Goal: Task Accomplishment & Management: Use online tool/utility

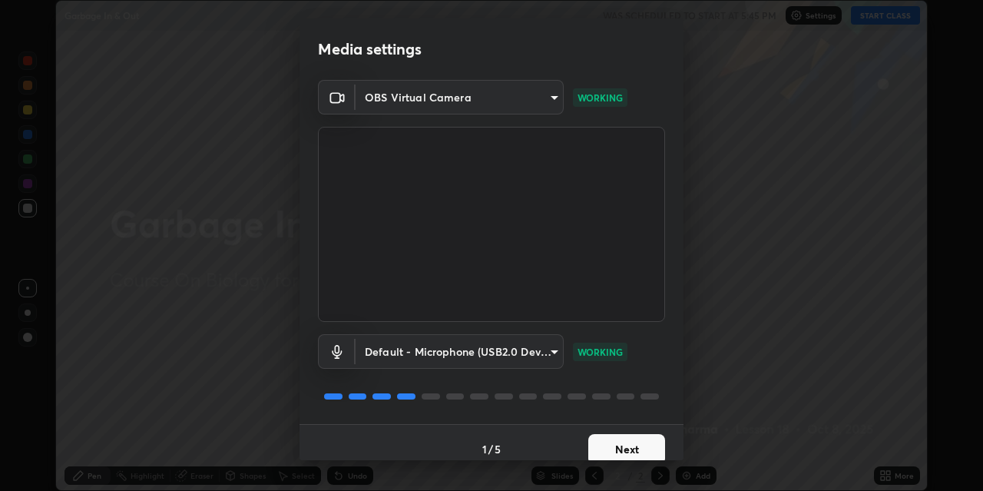
scroll to position [13, 0]
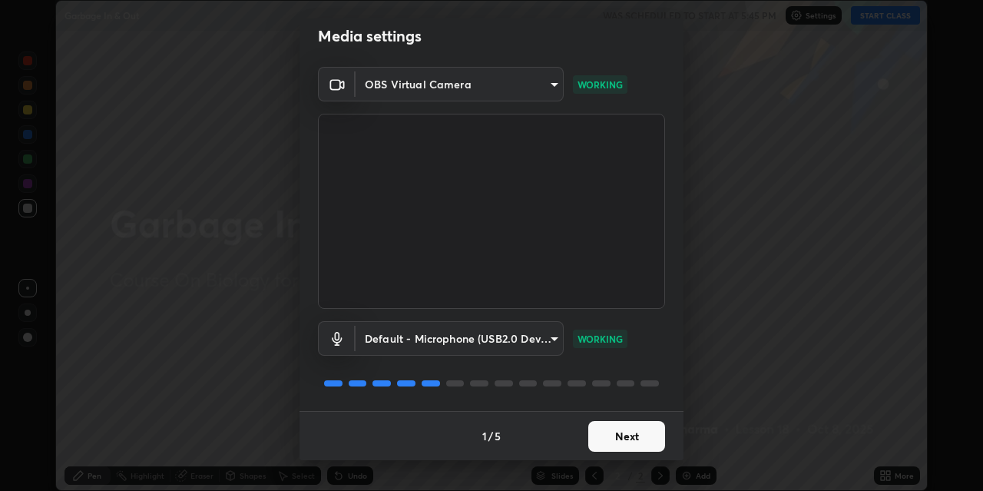
click at [603, 432] on button "Next" at bounding box center [626, 436] width 77 height 31
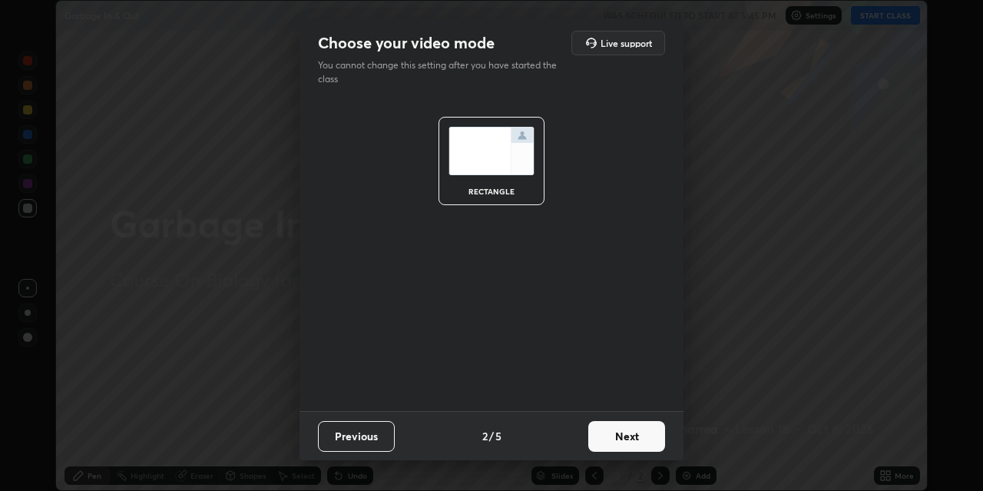
click at [606, 427] on button "Next" at bounding box center [626, 436] width 77 height 31
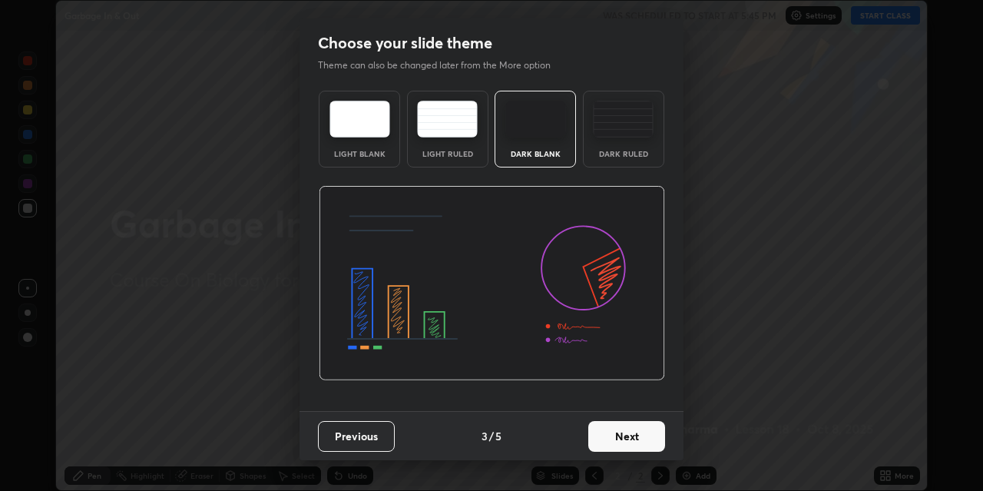
click at [605, 432] on button "Next" at bounding box center [626, 436] width 77 height 31
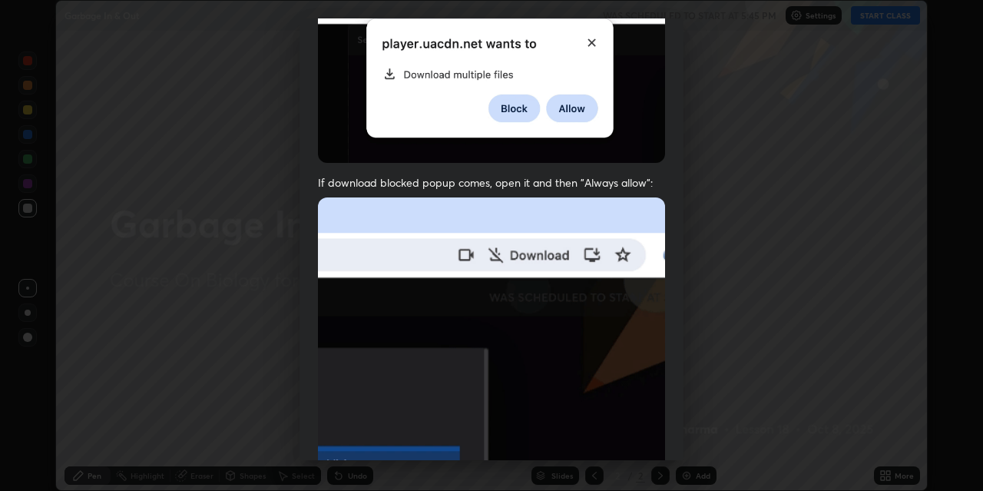
scroll to position [267, 0]
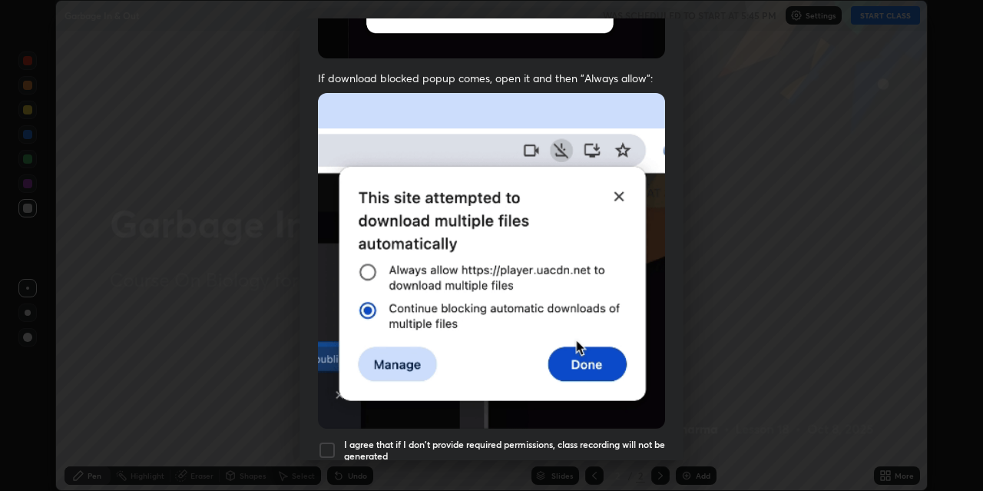
click at [328, 441] on div at bounding box center [327, 450] width 18 height 18
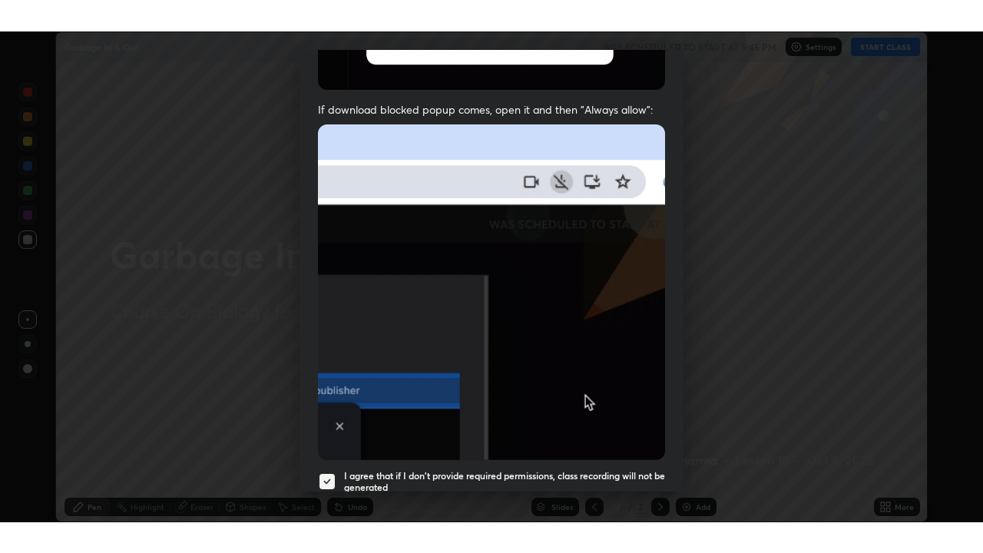
scroll to position [326, 0]
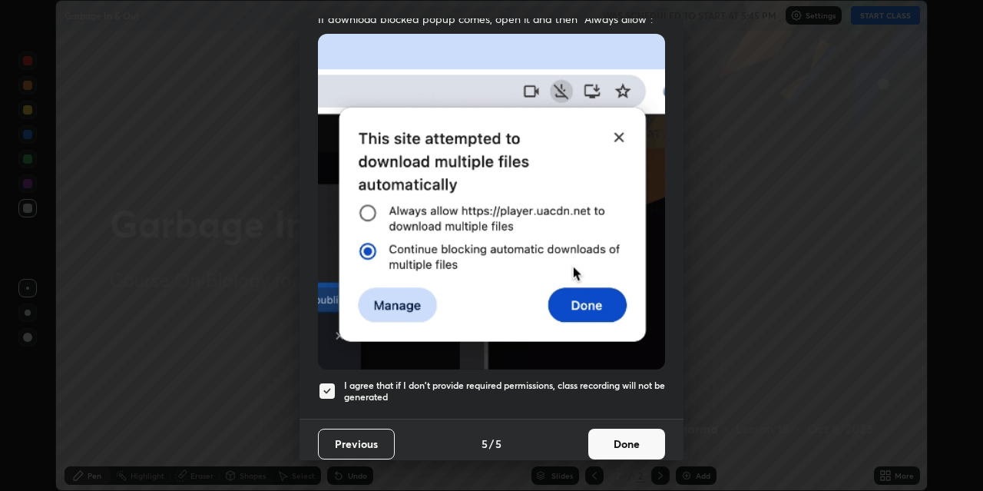
click at [613, 429] on button "Done" at bounding box center [626, 444] width 77 height 31
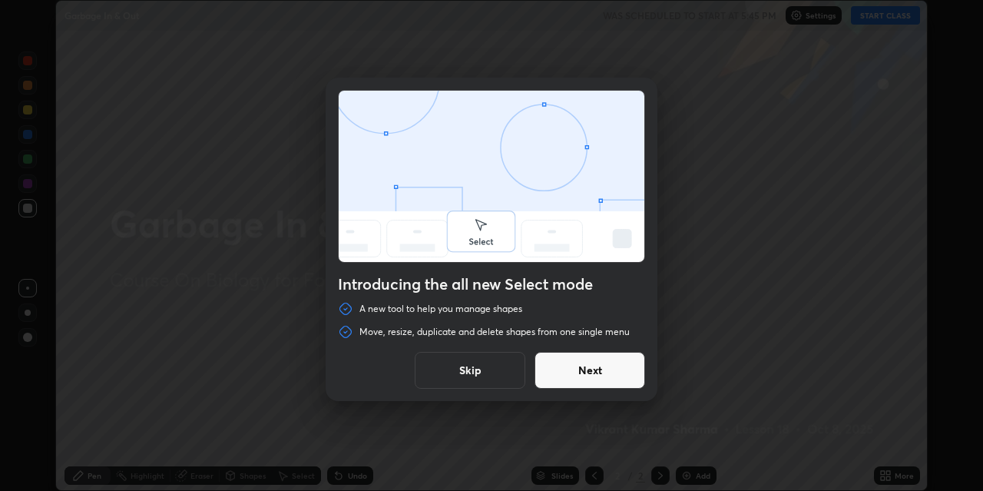
click at [608, 375] on button "Next" at bounding box center [590, 370] width 111 height 37
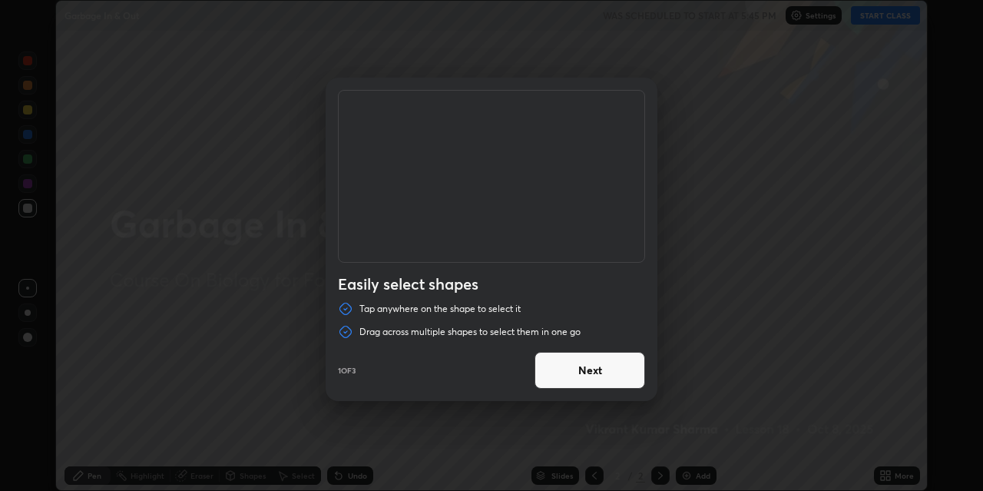
click at [611, 375] on button "Next" at bounding box center [590, 370] width 111 height 37
click at [612, 374] on button "Next" at bounding box center [590, 370] width 111 height 37
click at [613, 376] on button "Done" at bounding box center [590, 370] width 111 height 37
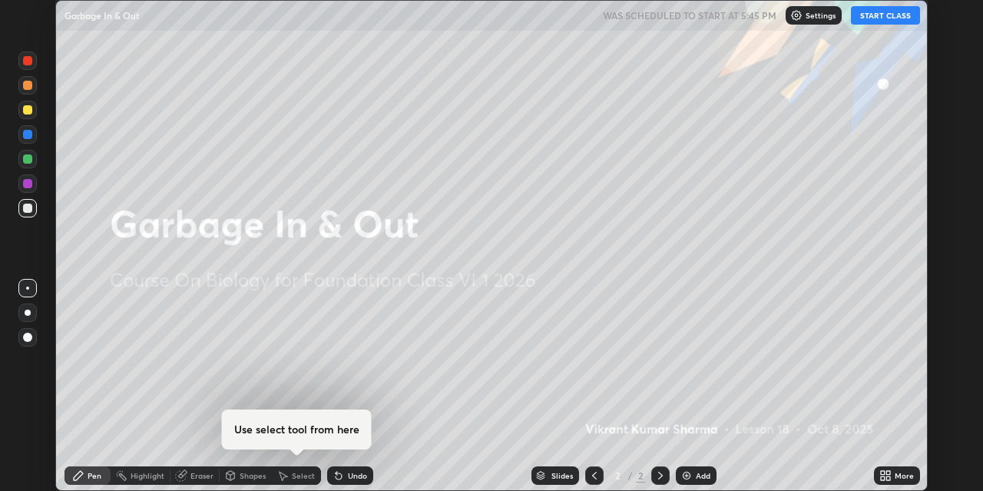
click at [686, 475] on img at bounding box center [687, 475] width 12 height 12
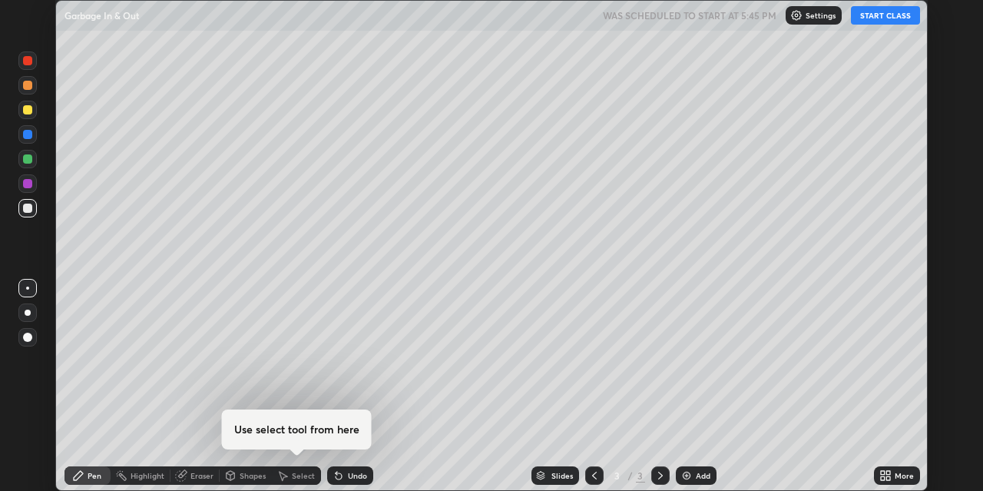
click at [878, 19] on button "START CLASS" at bounding box center [885, 15] width 69 height 18
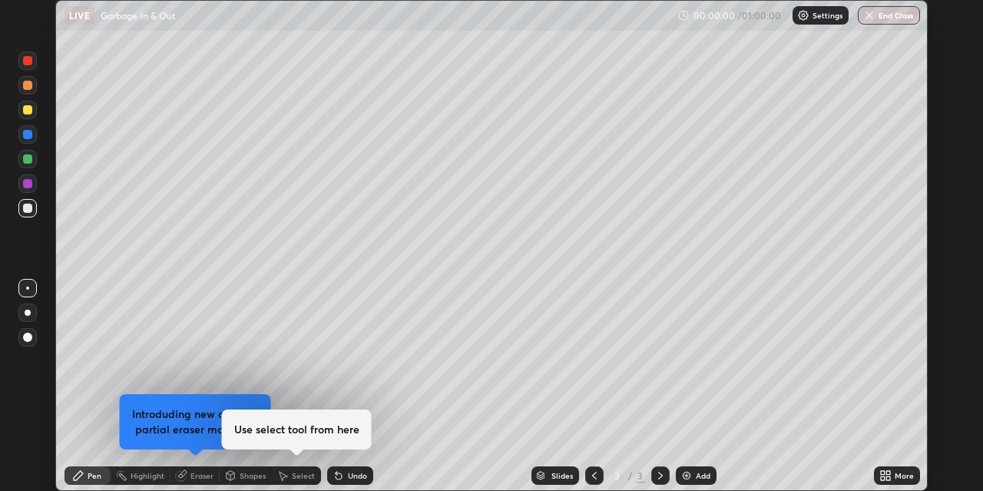
click at [889, 473] on icon at bounding box center [888, 473] width 4 height 4
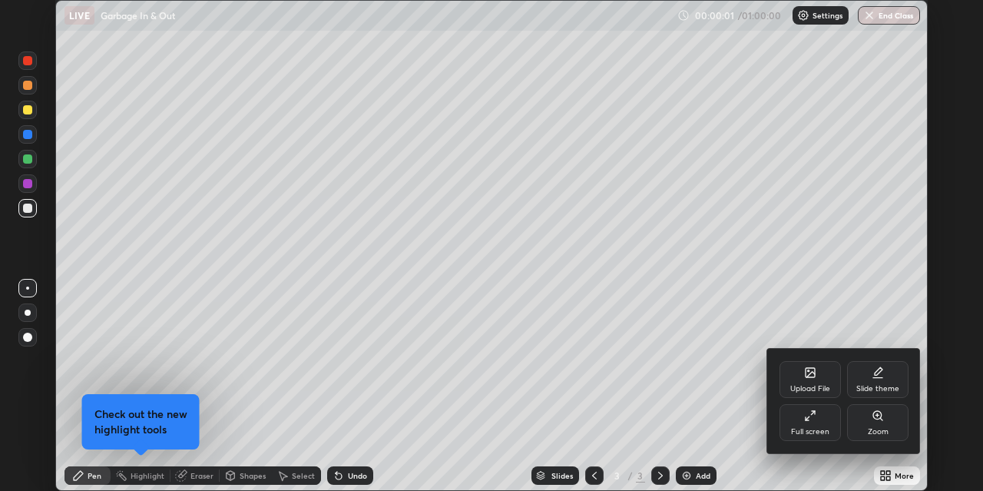
click at [825, 428] on div "Full screen" at bounding box center [810, 432] width 38 height 8
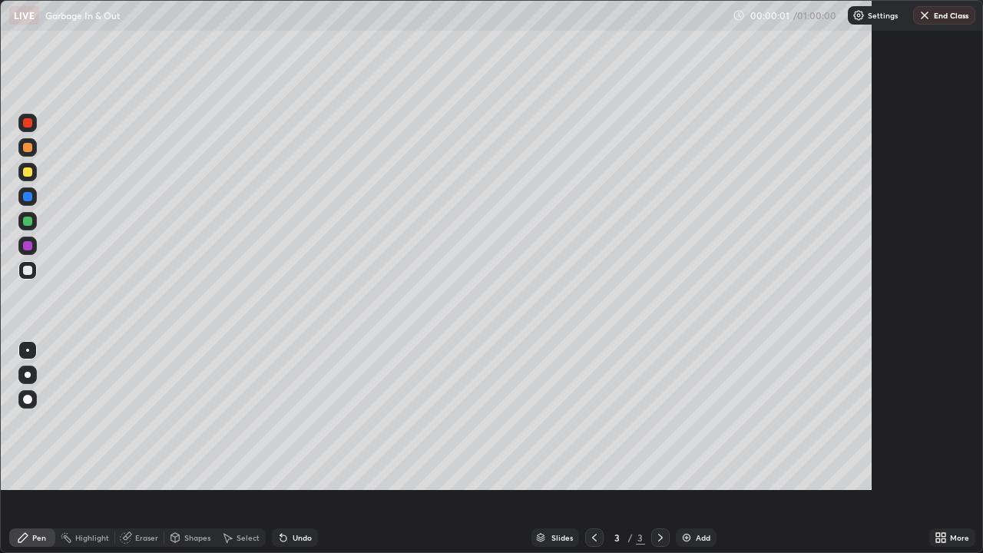
scroll to position [553, 983]
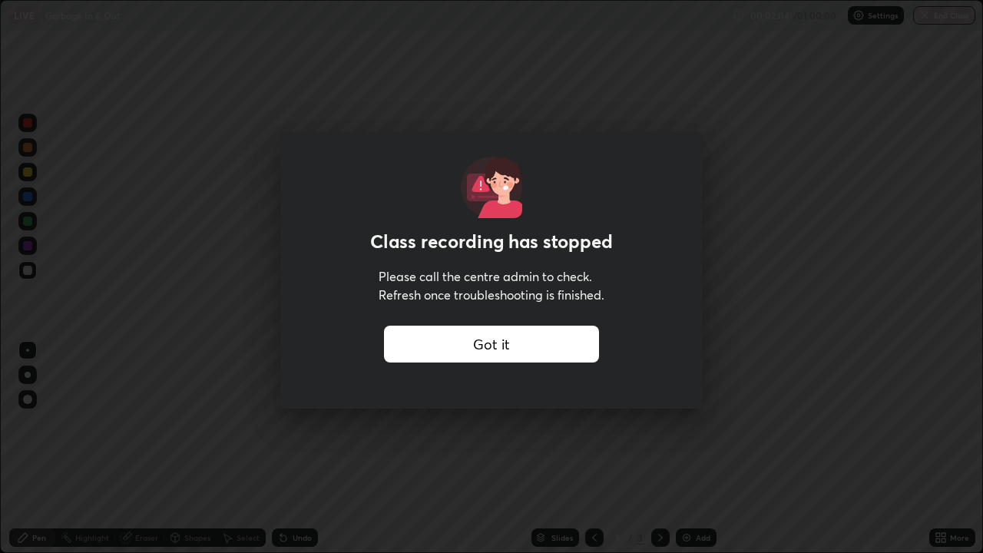
click at [341, 436] on div "Class recording has stopped Please call the centre admin to check. Refresh once…" at bounding box center [491, 276] width 983 height 553
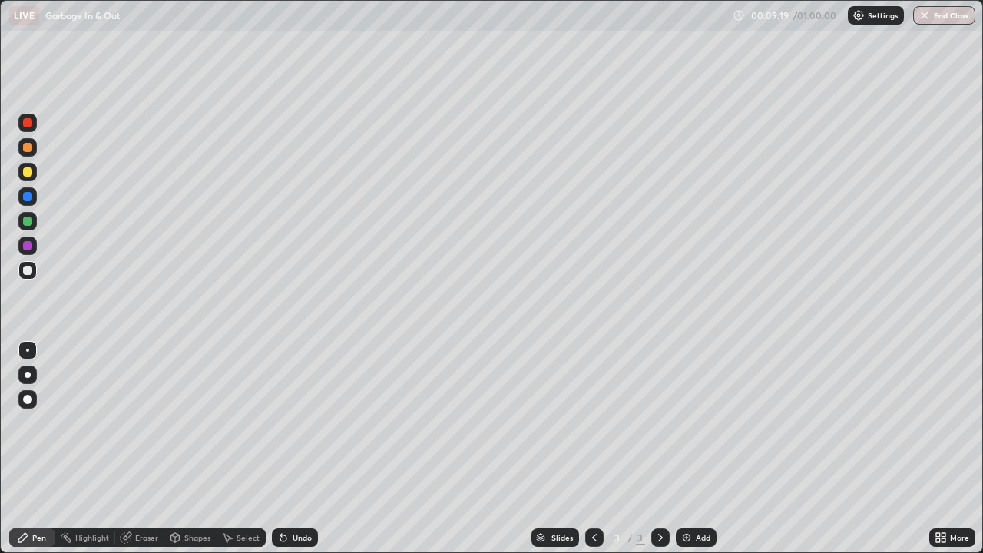
click at [28, 197] on div at bounding box center [27, 196] width 9 height 9
click at [28, 269] on div at bounding box center [27, 270] width 9 height 9
click at [26, 175] on div at bounding box center [27, 171] width 9 height 9
click at [28, 270] on div at bounding box center [27, 270] width 9 height 9
click at [28, 219] on div at bounding box center [27, 221] width 9 height 9
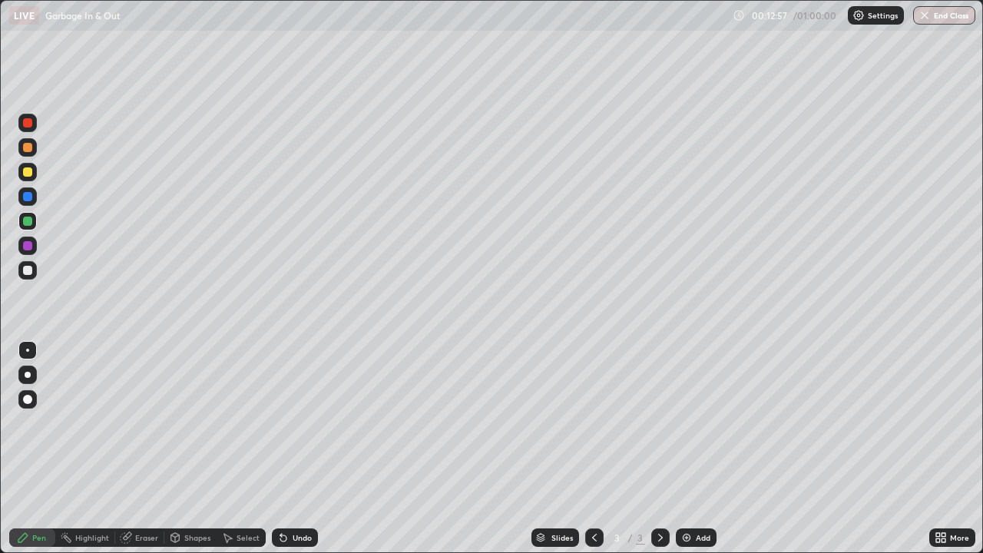
click at [293, 490] on div "Undo" at bounding box center [302, 538] width 19 height 8
click at [24, 272] on div at bounding box center [27, 270] width 9 height 9
click at [31, 220] on div at bounding box center [27, 221] width 9 height 9
click at [687, 490] on img at bounding box center [687, 537] width 12 height 12
click at [31, 243] on div at bounding box center [27, 245] width 9 height 9
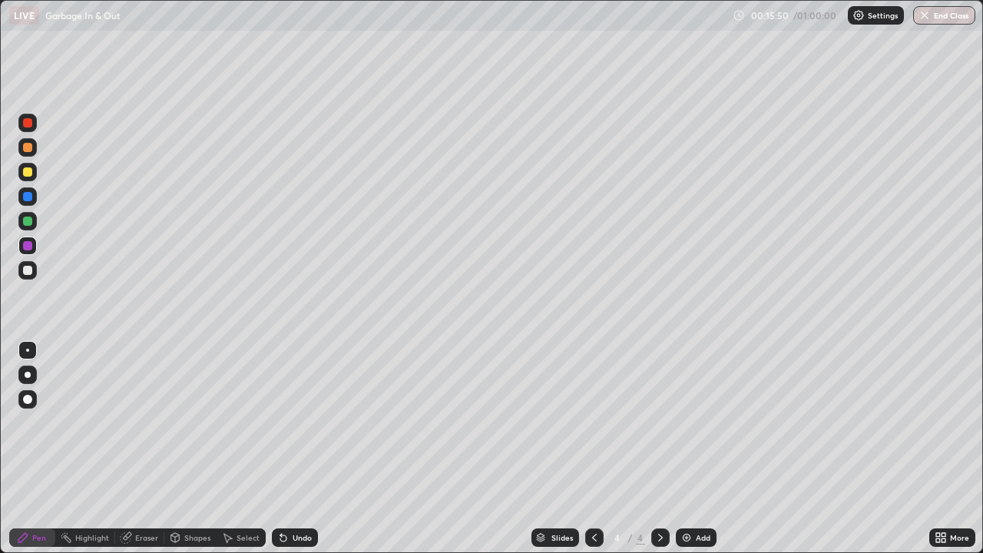
click at [287, 490] on icon at bounding box center [283, 537] width 12 height 12
click at [288, 490] on div "Undo" at bounding box center [295, 537] width 46 height 18
click at [28, 369] on div at bounding box center [27, 375] width 18 height 18
click at [28, 270] on div at bounding box center [27, 270] width 9 height 9
click at [31, 217] on div at bounding box center [27, 221] width 9 height 9
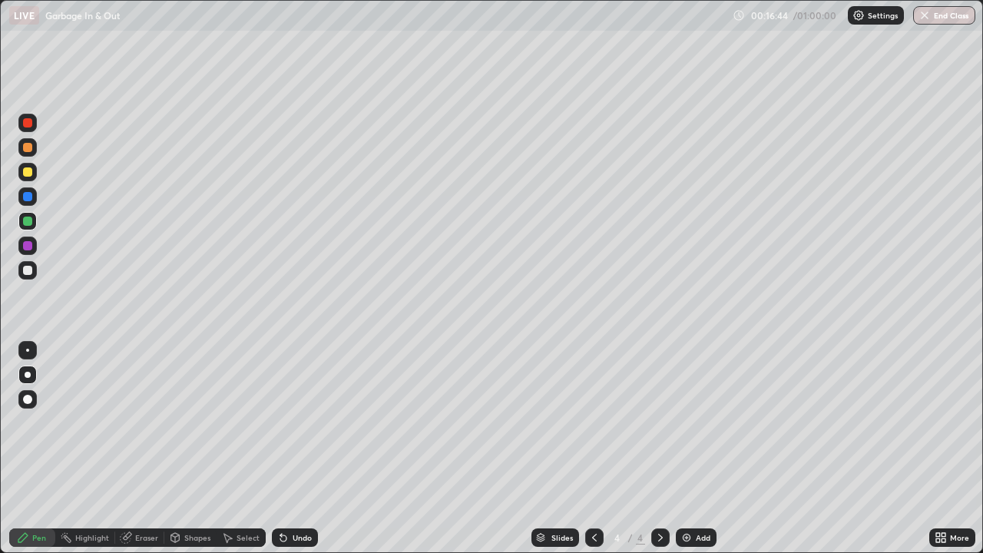
click at [29, 276] on div at bounding box center [27, 270] width 18 height 18
click at [27, 244] on div at bounding box center [27, 245] width 9 height 9
click at [290, 490] on div "Undo" at bounding box center [295, 537] width 46 height 18
click at [288, 490] on div "Undo" at bounding box center [295, 537] width 46 height 18
click at [281, 490] on icon at bounding box center [283, 538] width 6 height 6
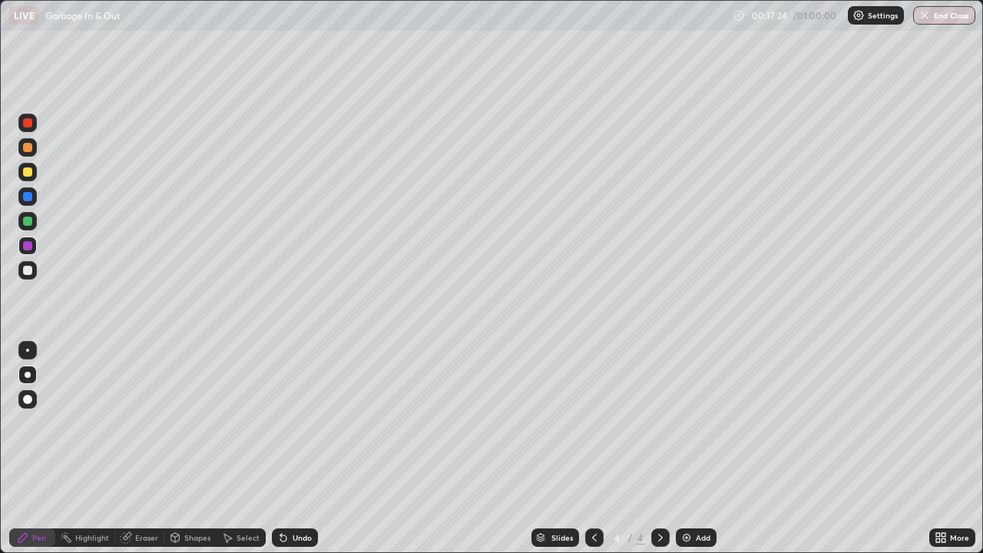
click at [28, 169] on div at bounding box center [27, 171] width 9 height 9
click at [28, 269] on div at bounding box center [27, 270] width 9 height 9
click at [28, 350] on div at bounding box center [27, 350] width 3 height 3
click at [29, 373] on div at bounding box center [28, 375] width 6 height 6
click at [28, 244] on div at bounding box center [27, 245] width 9 height 9
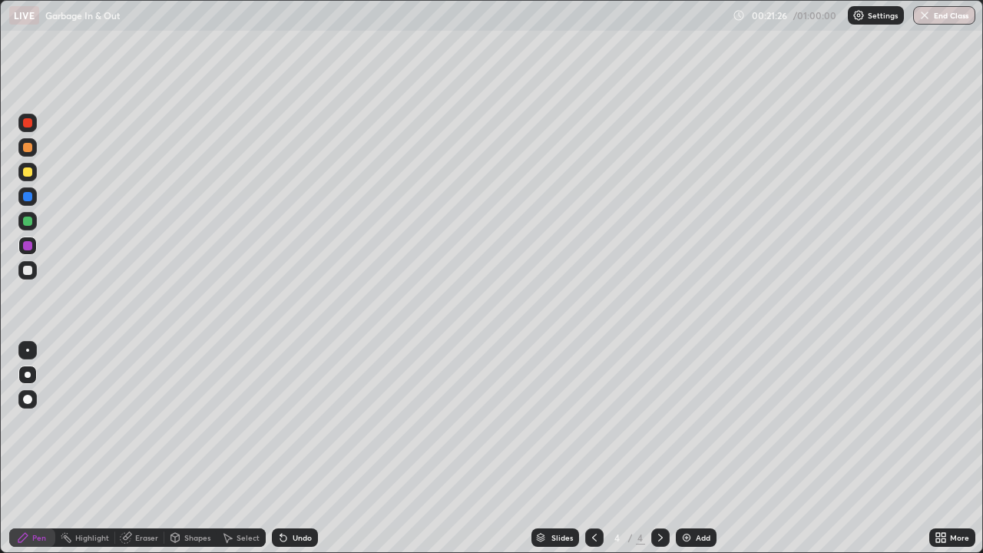
click at [31, 198] on div at bounding box center [27, 196] width 9 height 9
click at [684, 490] on img at bounding box center [687, 537] width 12 height 12
click at [31, 149] on div at bounding box center [27, 147] width 9 height 9
click at [30, 194] on div at bounding box center [27, 196] width 9 height 9
click at [593, 490] on icon at bounding box center [594, 537] width 12 height 12
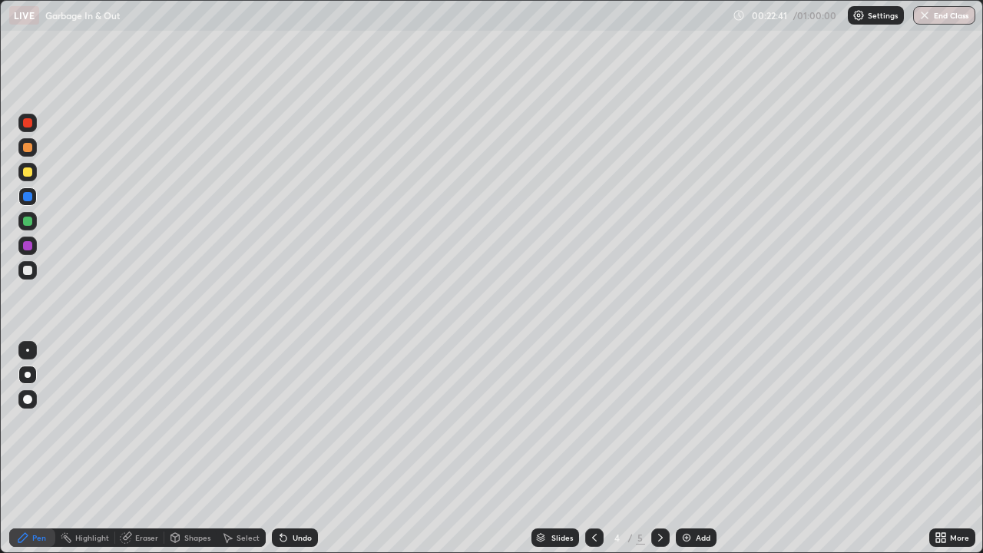
click at [659, 490] on icon at bounding box center [660, 537] width 12 height 12
click at [585, 490] on div at bounding box center [594, 537] width 18 height 18
click at [659, 490] on icon at bounding box center [660, 537] width 12 height 12
click at [138, 490] on div "Eraser" at bounding box center [146, 538] width 23 height 8
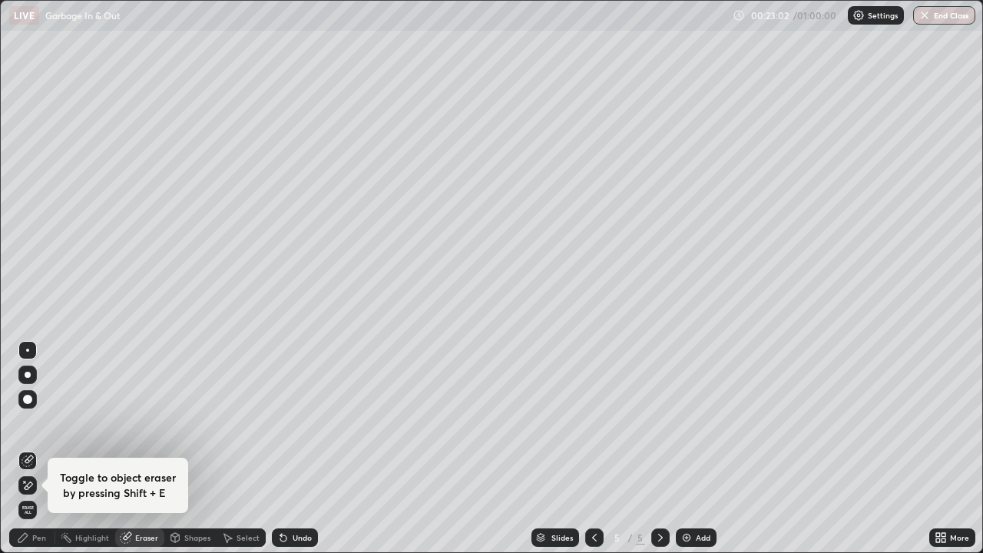
click at [143, 490] on div "Eraser" at bounding box center [139, 537] width 49 height 18
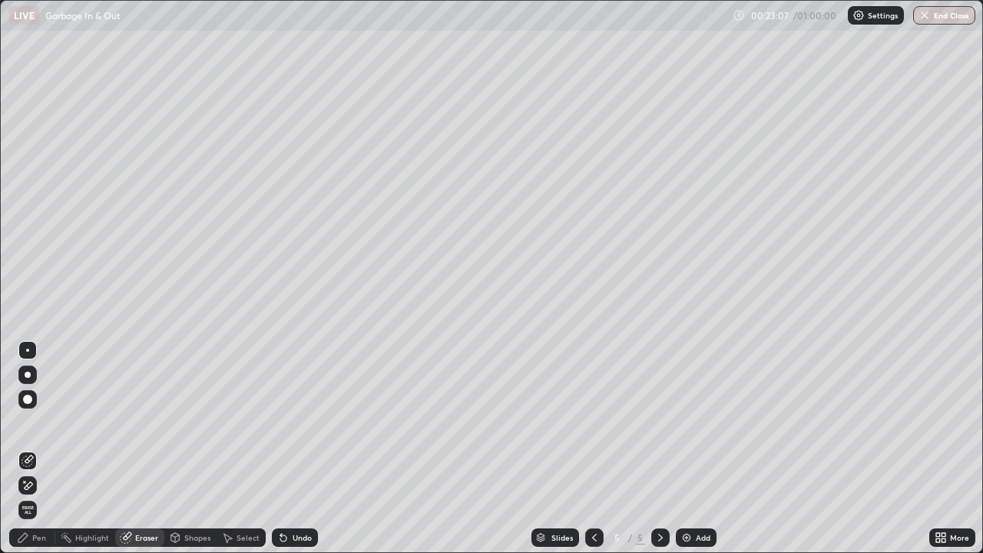
click at [43, 490] on div "Pen" at bounding box center [39, 538] width 14 height 8
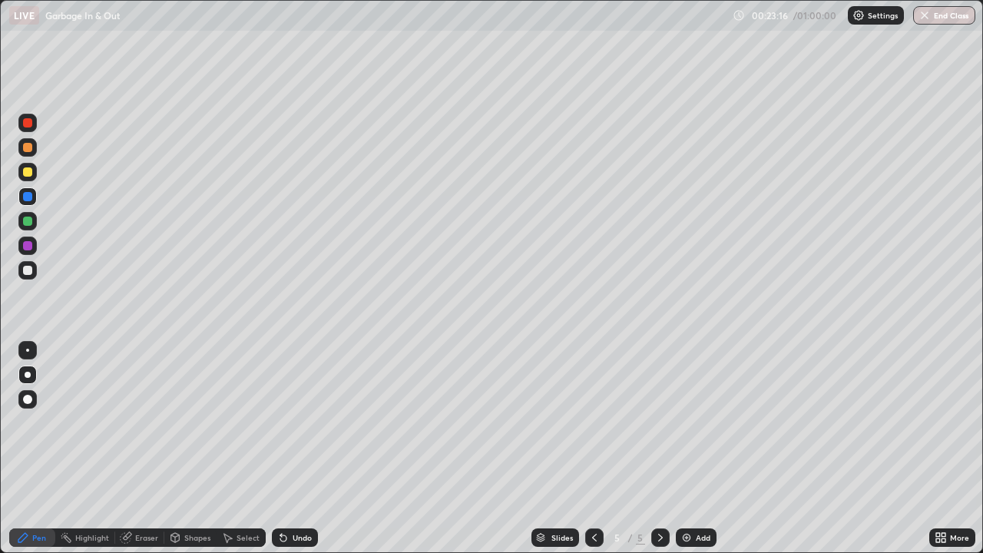
click at [28, 273] on div at bounding box center [27, 270] width 9 height 9
click at [29, 369] on div at bounding box center [27, 375] width 18 height 18
click at [141, 490] on div "Eraser" at bounding box center [146, 538] width 23 height 8
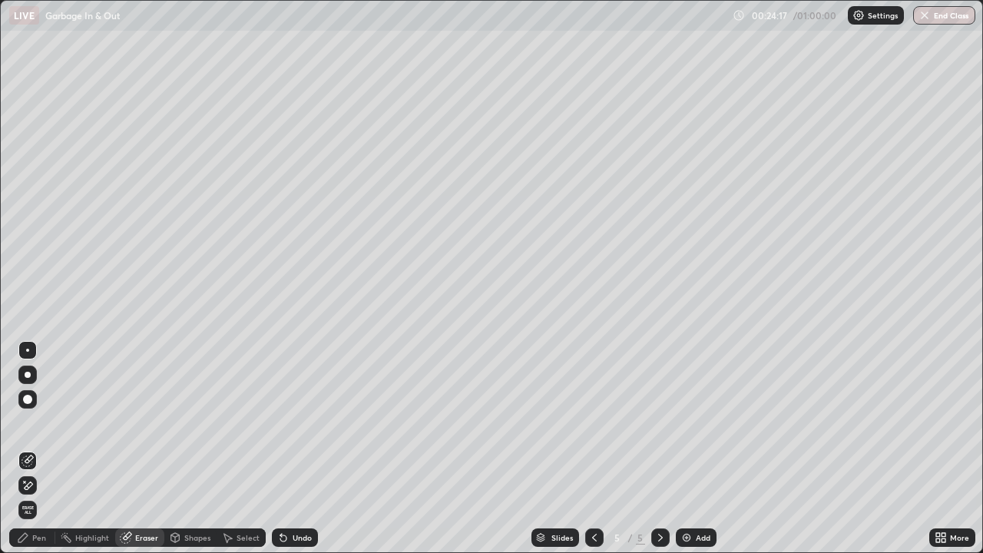
click at [35, 490] on div "Pen" at bounding box center [39, 538] width 14 height 8
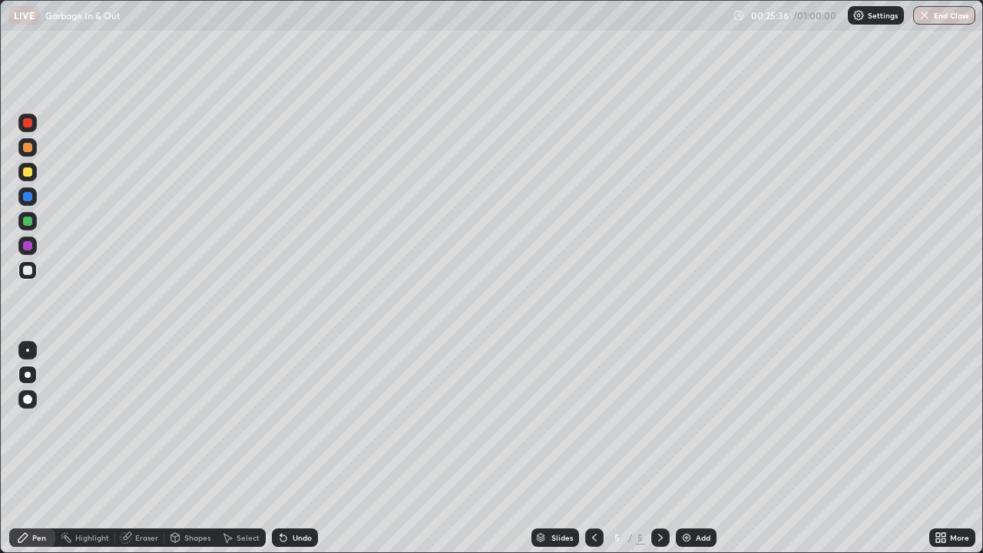
click at [35, 173] on div at bounding box center [27, 172] width 18 height 18
click at [281, 490] on icon at bounding box center [283, 538] width 6 height 6
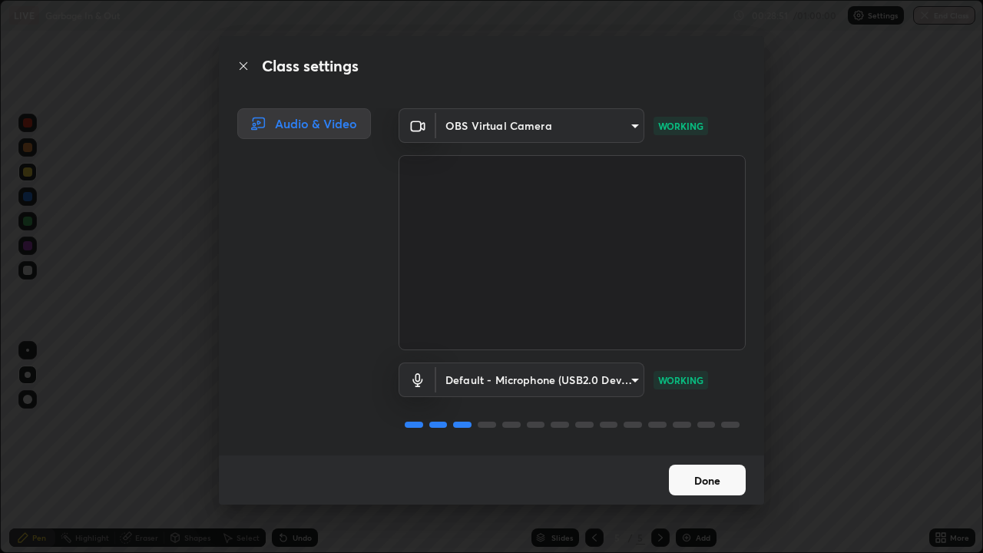
click at [689, 472] on button "Done" at bounding box center [707, 480] width 77 height 31
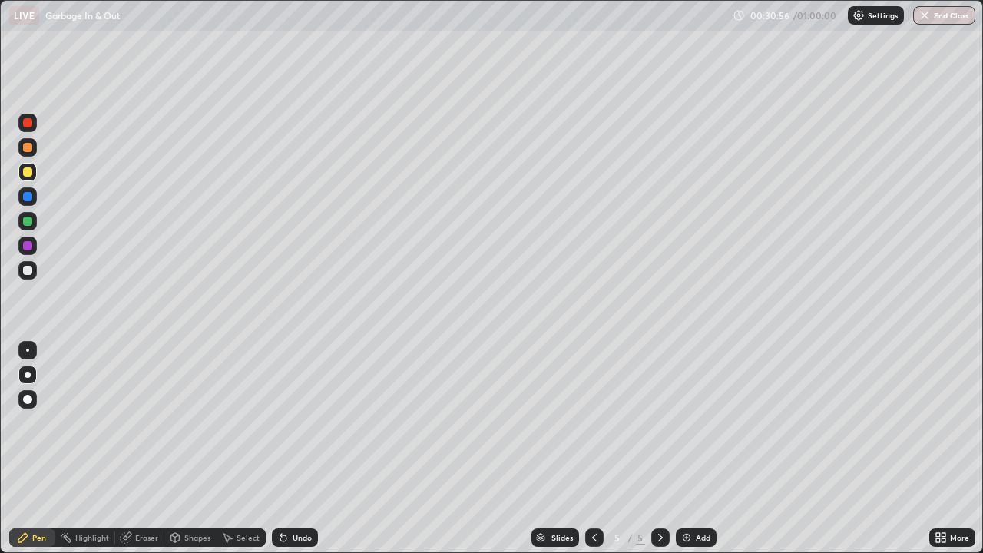
click at [682, 490] on img at bounding box center [687, 537] width 12 height 12
click at [31, 198] on div at bounding box center [27, 196] width 9 height 9
click at [31, 220] on div at bounding box center [27, 221] width 9 height 9
click at [27, 267] on div at bounding box center [27, 270] width 9 height 9
click at [282, 490] on icon at bounding box center [283, 538] width 6 height 6
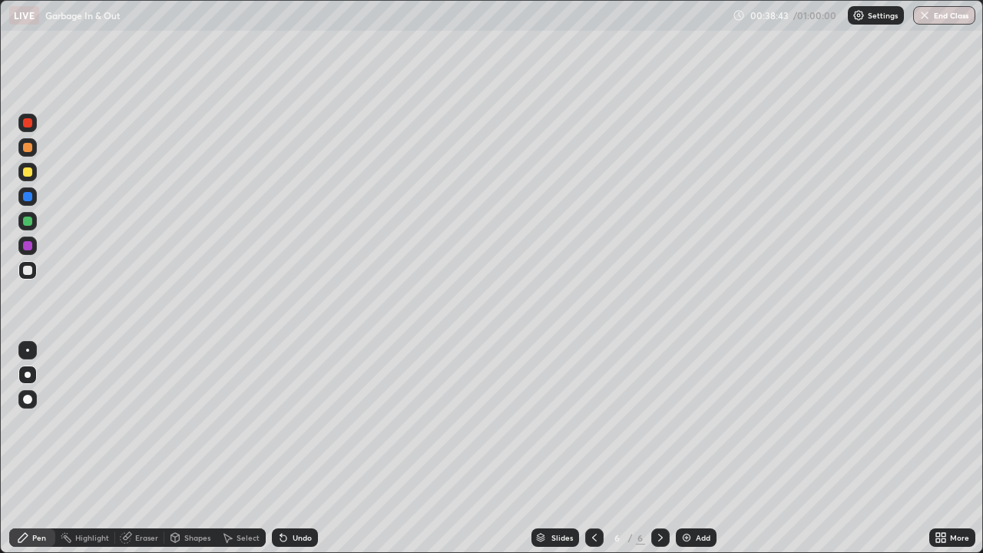
click at [284, 490] on icon at bounding box center [283, 538] width 6 height 6
click at [28, 147] on div at bounding box center [27, 147] width 9 height 9
click at [30, 203] on div at bounding box center [27, 196] width 18 height 18
click at [29, 194] on div at bounding box center [27, 196] width 9 height 9
click at [28, 273] on div at bounding box center [27, 270] width 9 height 9
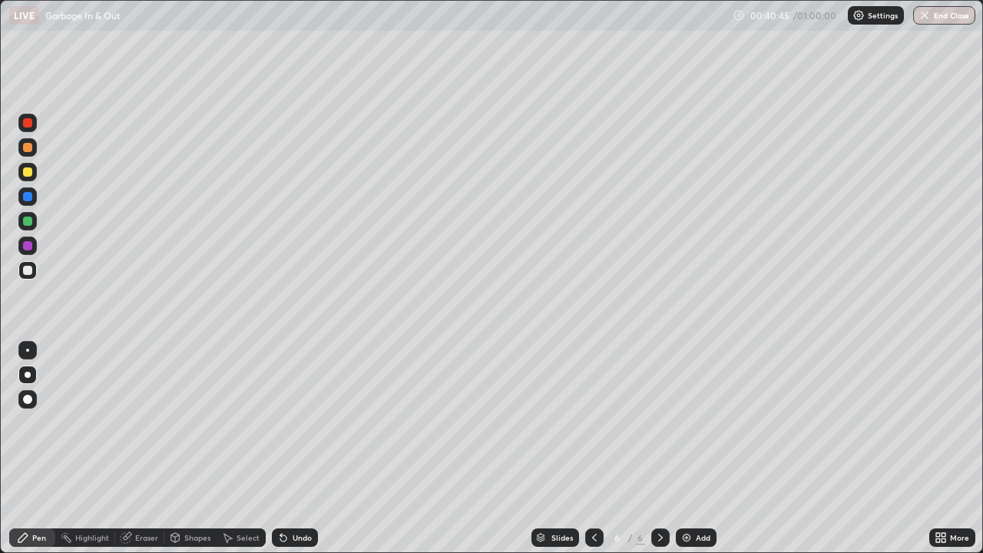
click at [687, 490] on img at bounding box center [687, 537] width 12 height 12
click at [280, 490] on icon at bounding box center [283, 538] width 6 height 6
click at [280, 490] on icon at bounding box center [281, 535] width 2 height 2
click at [282, 490] on icon at bounding box center [283, 538] width 6 height 6
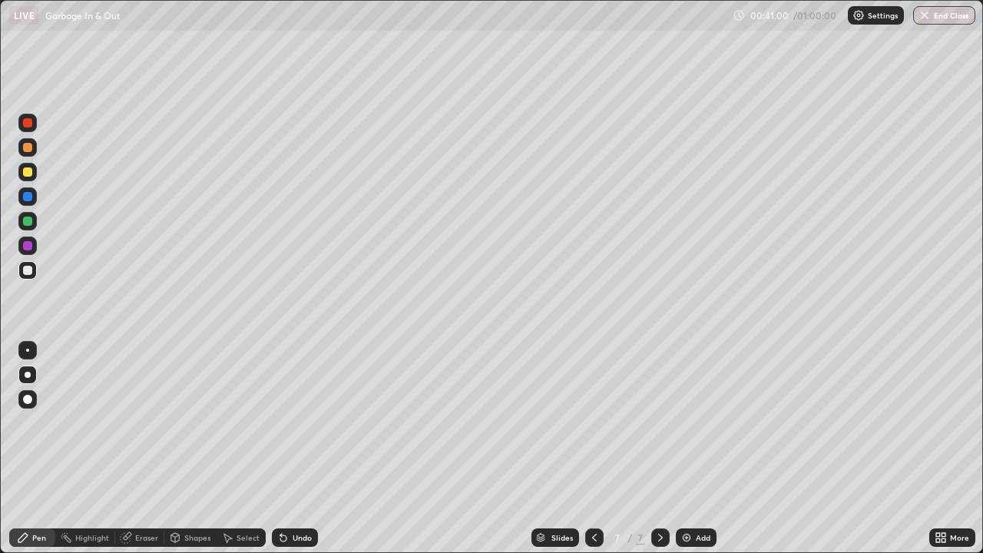
click at [283, 490] on icon at bounding box center [283, 538] width 6 height 6
click at [284, 490] on icon at bounding box center [283, 537] width 12 height 12
click at [284, 490] on icon at bounding box center [283, 538] width 6 height 6
click at [281, 490] on icon at bounding box center [283, 538] width 6 height 6
click at [286, 490] on icon at bounding box center [283, 537] width 12 height 12
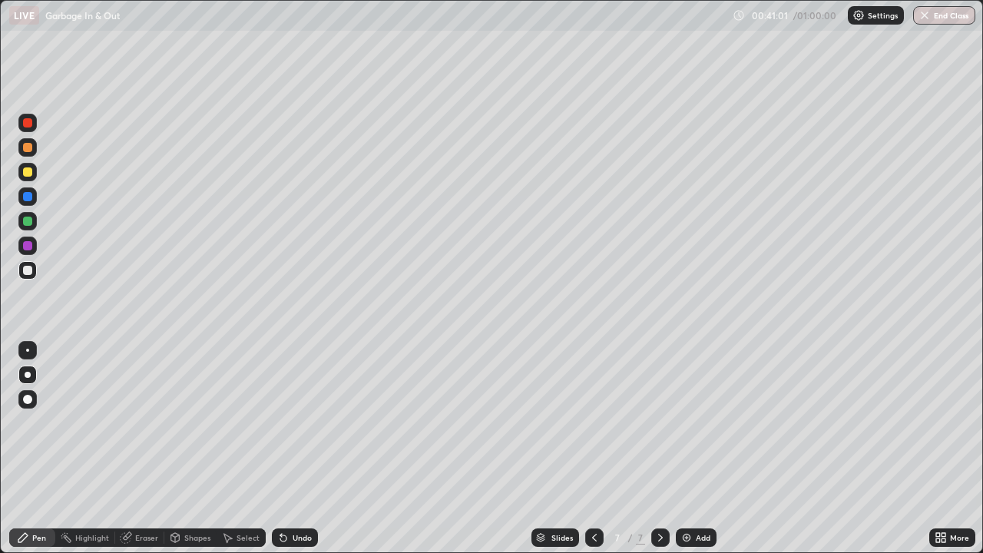
click at [281, 490] on icon at bounding box center [283, 538] width 6 height 6
click at [284, 490] on icon at bounding box center [283, 538] width 6 height 6
click at [280, 490] on icon at bounding box center [281, 535] width 2 height 2
click at [283, 490] on icon at bounding box center [283, 538] width 6 height 6
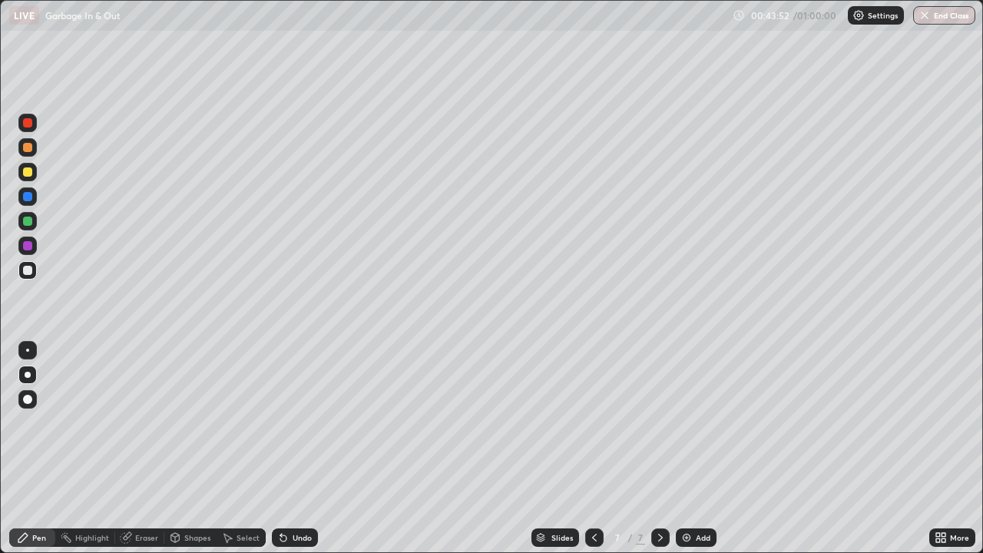
click at [33, 197] on div at bounding box center [27, 196] width 18 height 18
click at [28, 222] on div at bounding box center [27, 221] width 9 height 9
click at [293, 490] on div "Undo" at bounding box center [302, 538] width 19 height 8
click at [927, 22] on button "End Class" at bounding box center [944, 15] width 62 height 18
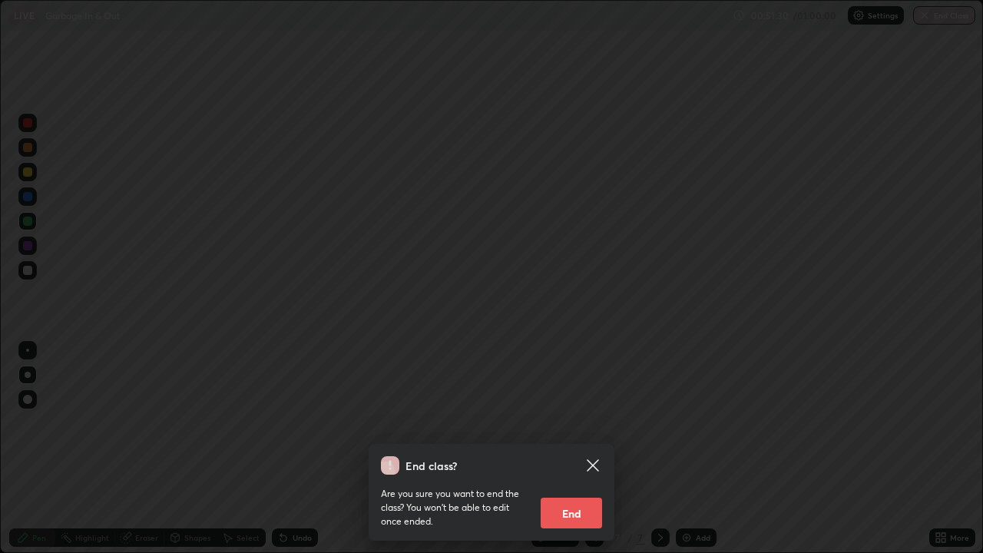
click at [581, 490] on button "End" at bounding box center [571, 513] width 61 height 31
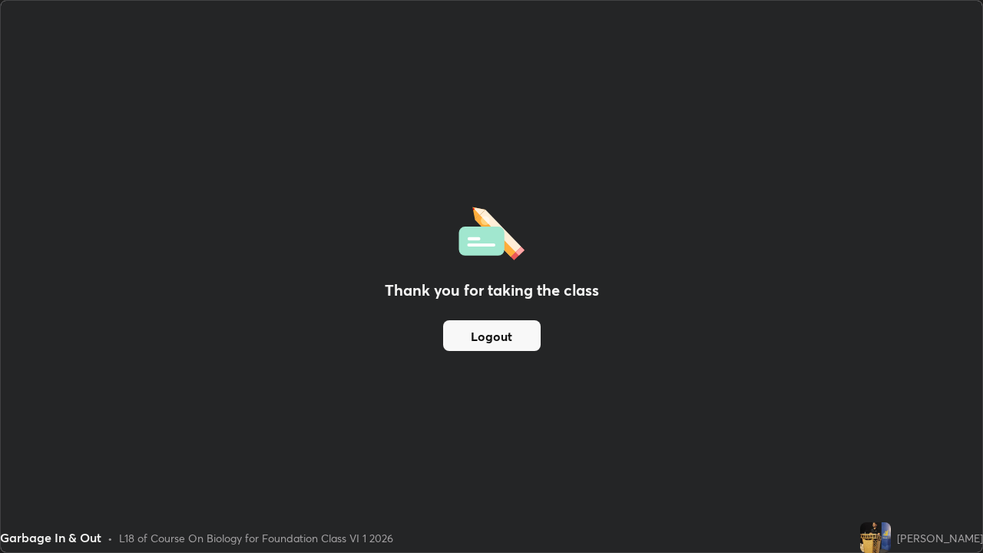
click at [748, 490] on div "Garbage In & Out • L18 of Course On Biology for Foundation Class VI 1 2026" at bounding box center [427, 537] width 854 height 31
